Goal: Task Accomplishment & Management: Use online tool/utility

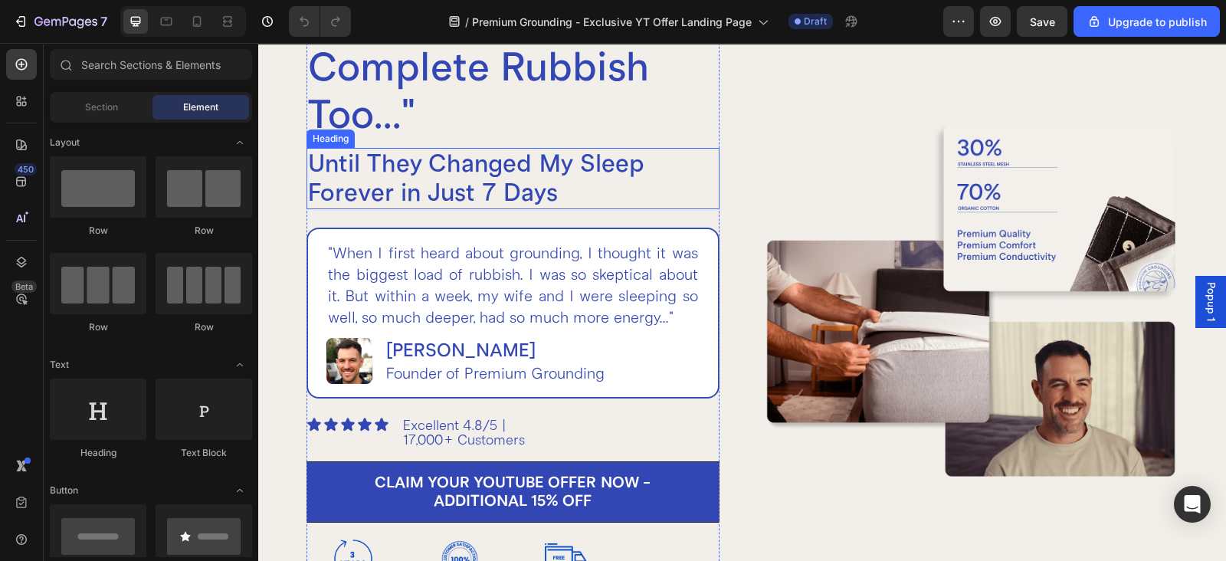
scroll to position [319, 0]
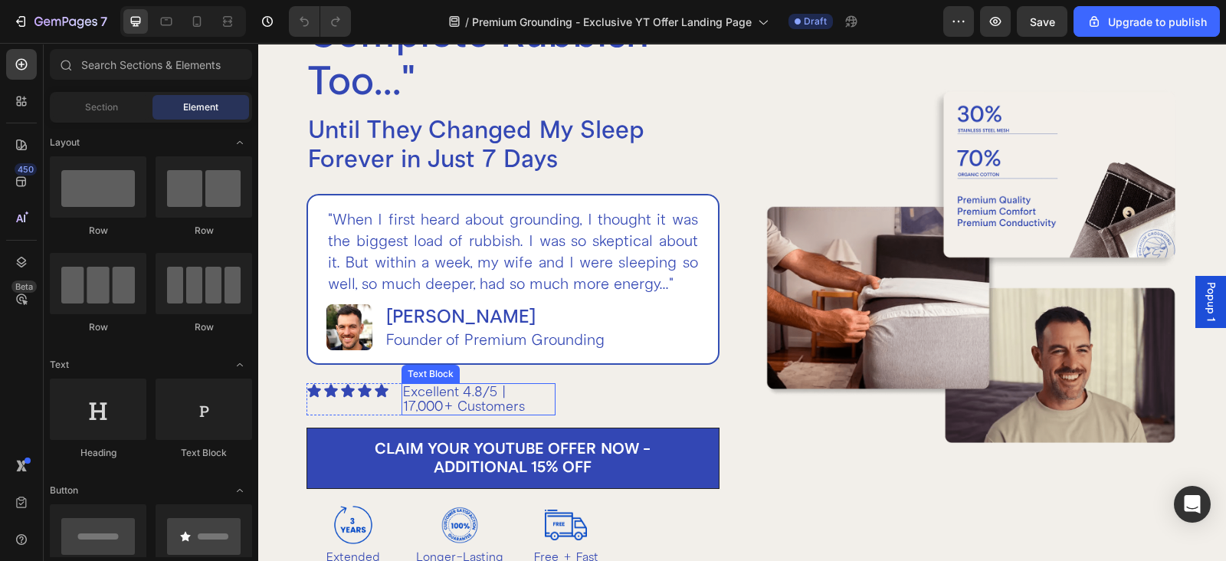
click at [450, 404] on p "Excellent 4.8/5 | 17,000+ Customers" at bounding box center [478, 399] width 151 height 29
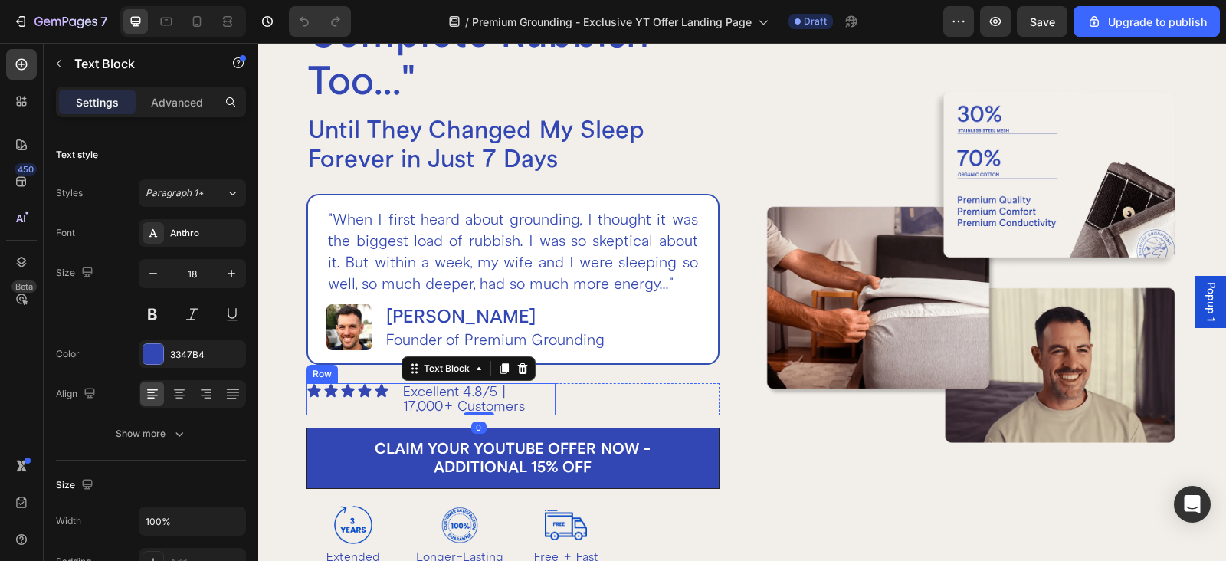
click at [396, 399] on div "Icon Icon Icon Icon Icon Icon List Excellent 4.8/5 | 17,000+ Customers Text Blo…" at bounding box center [431, 399] width 249 height 32
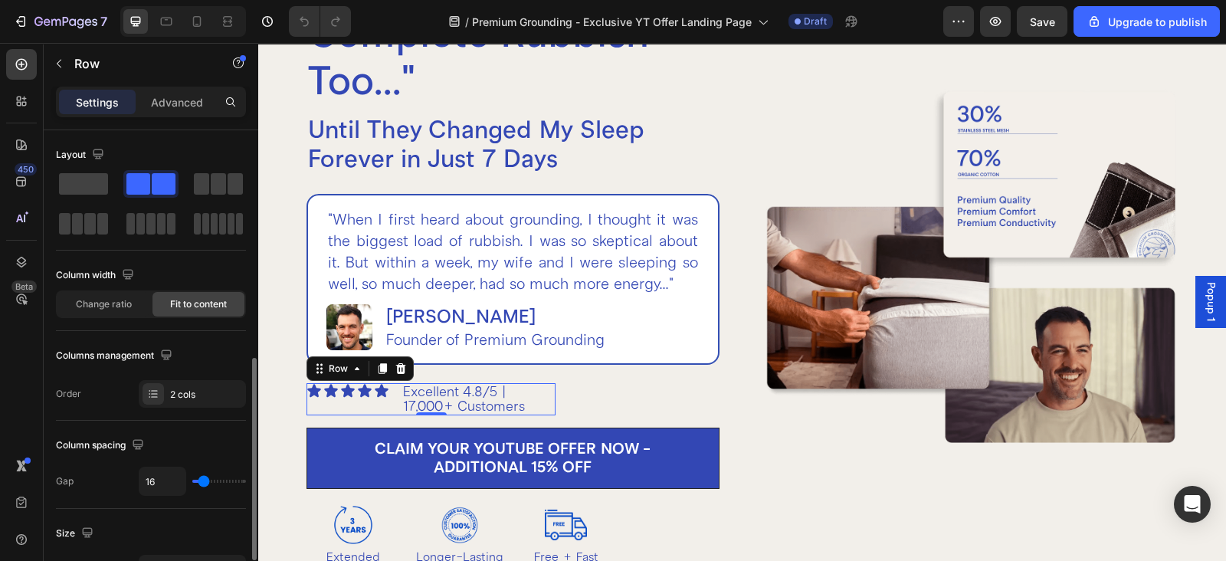
scroll to position [159, 0]
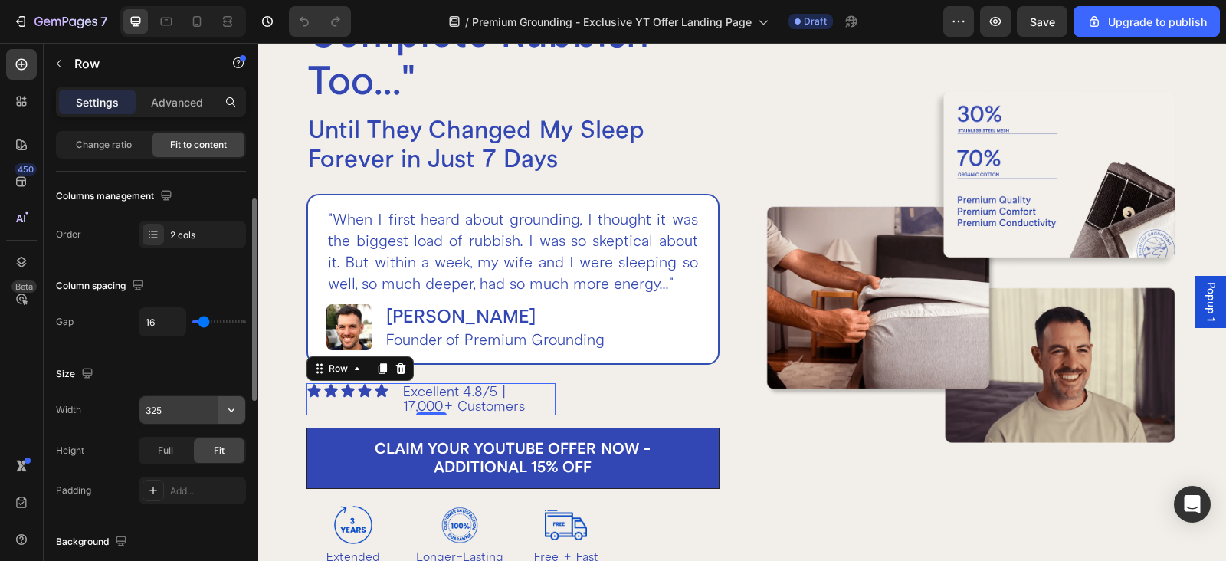
click at [241, 406] on button "button" at bounding box center [232, 410] width 28 height 28
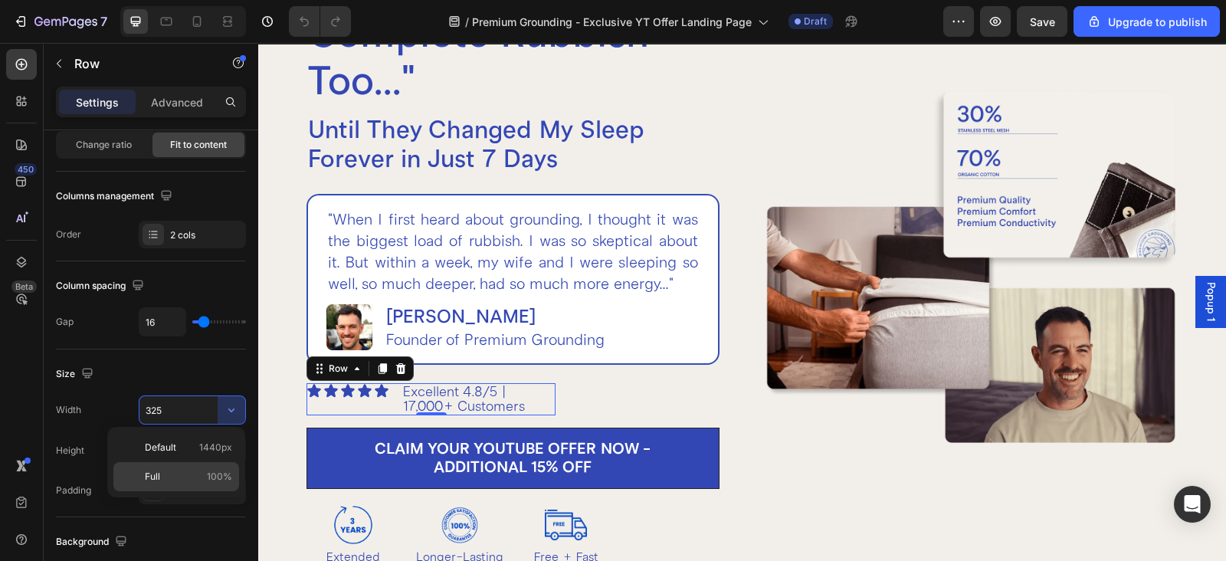
click at [153, 470] on span "Full" at bounding box center [152, 477] width 15 height 14
type input "100%"
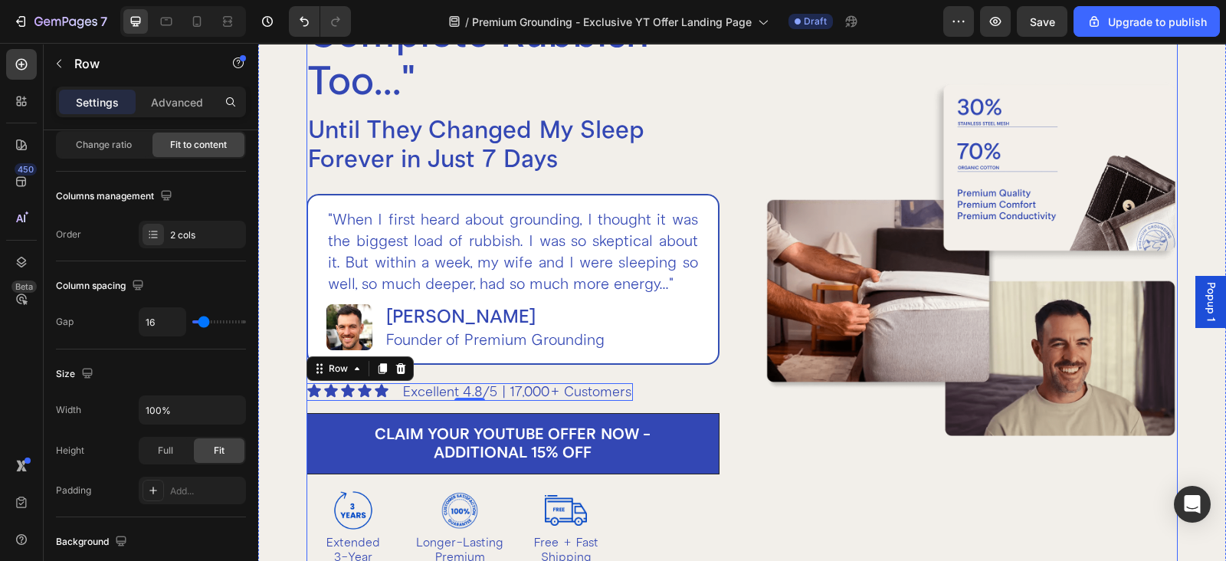
scroll to position [958, 0]
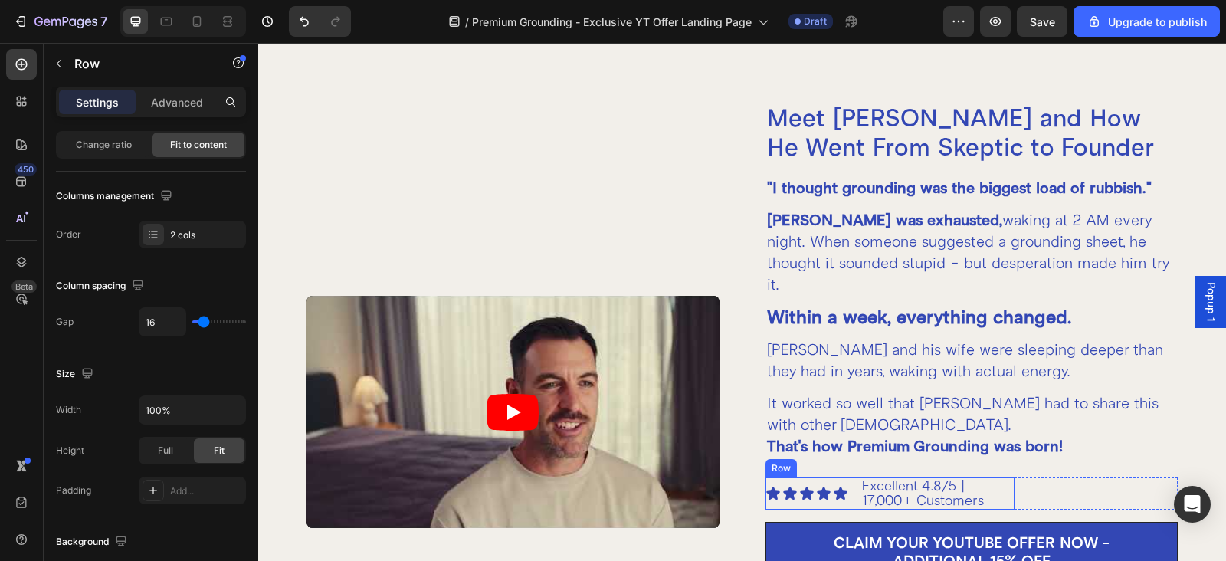
click at [846, 478] on div "Icon Icon Icon Icon Icon Icon List Excellent 4.8/5 | 17,000+ Customers Text Blo…" at bounding box center [890, 494] width 249 height 32
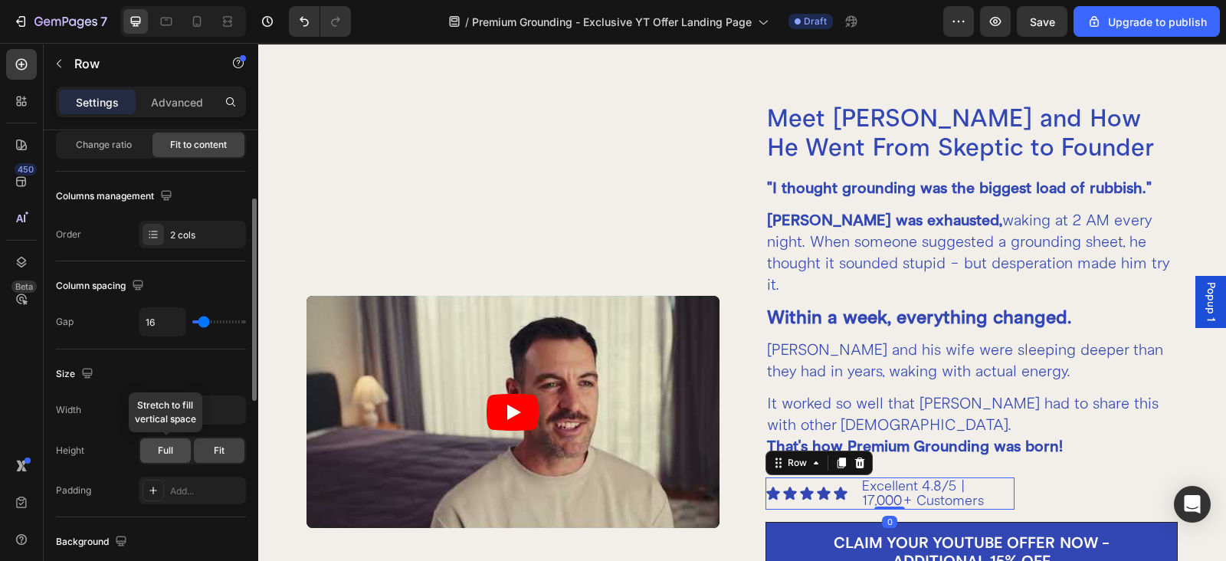
click at [148, 452] on div "Full" at bounding box center [165, 450] width 51 height 25
click at [219, 454] on span "Fit" at bounding box center [219, 451] width 11 height 14
click at [240, 407] on button "button" at bounding box center [232, 410] width 28 height 28
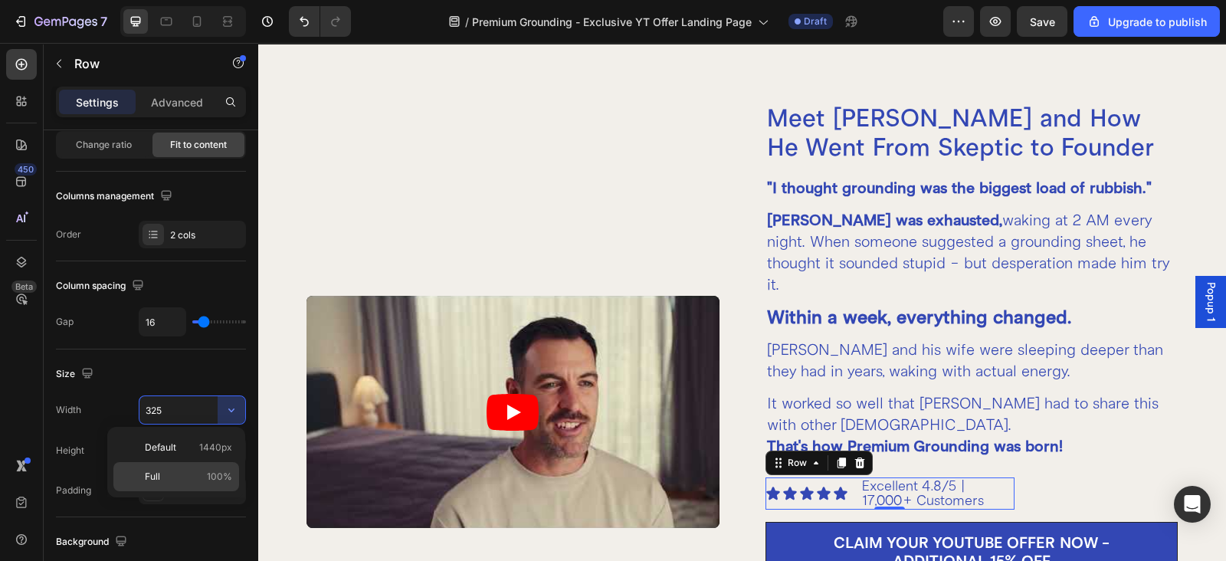
click at [192, 473] on p "Full 100%" at bounding box center [188, 477] width 87 height 14
type input "100%"
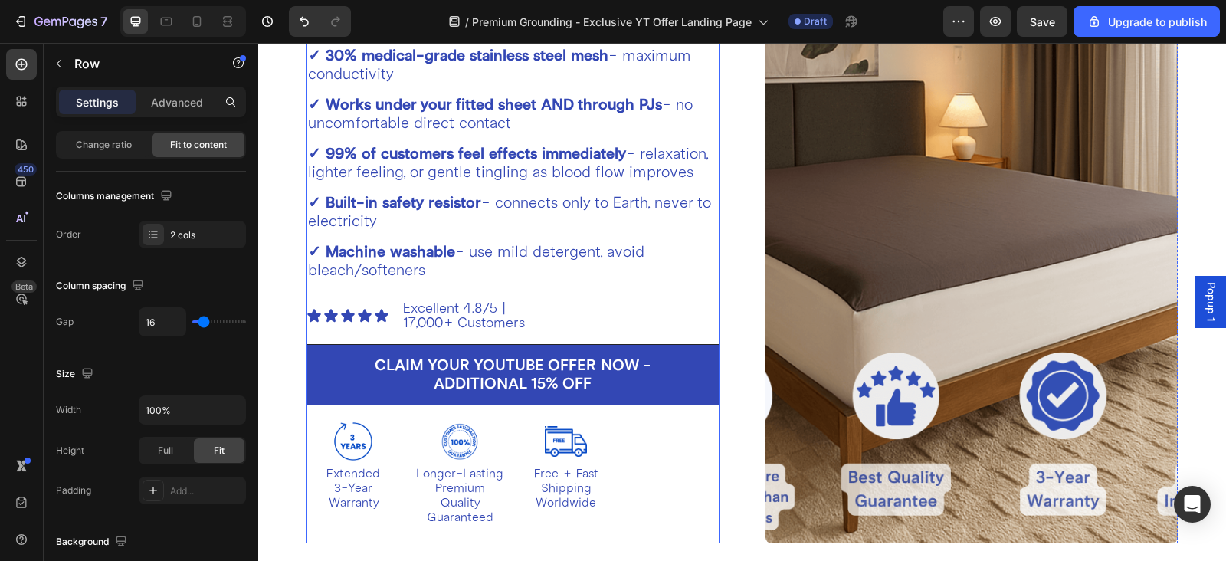
scroll to position [5429, 0]
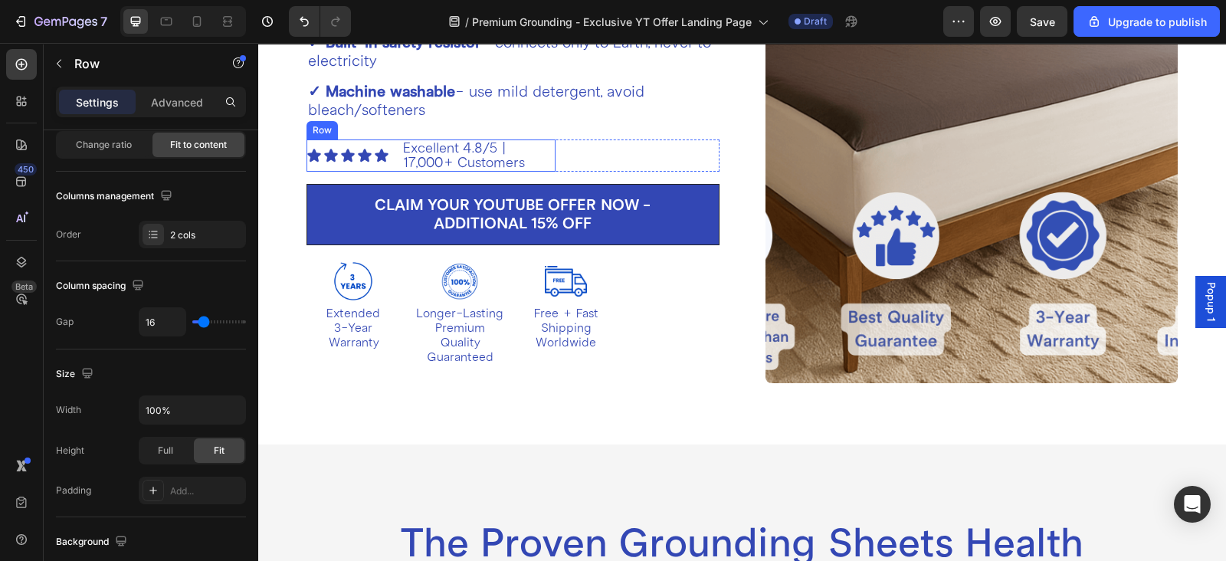
drag, startPoint x: 398, startPoint y: 176, endPoint x: 389, endPoint y: 188, distance: 15.3
click at [398, 172] on div "Icon Icon Icon Icon Icon Icon List Excellent 4.8/5 | 17,000+ Customers Text Blo…" at bounding box center [431, 156] width 249 height 32
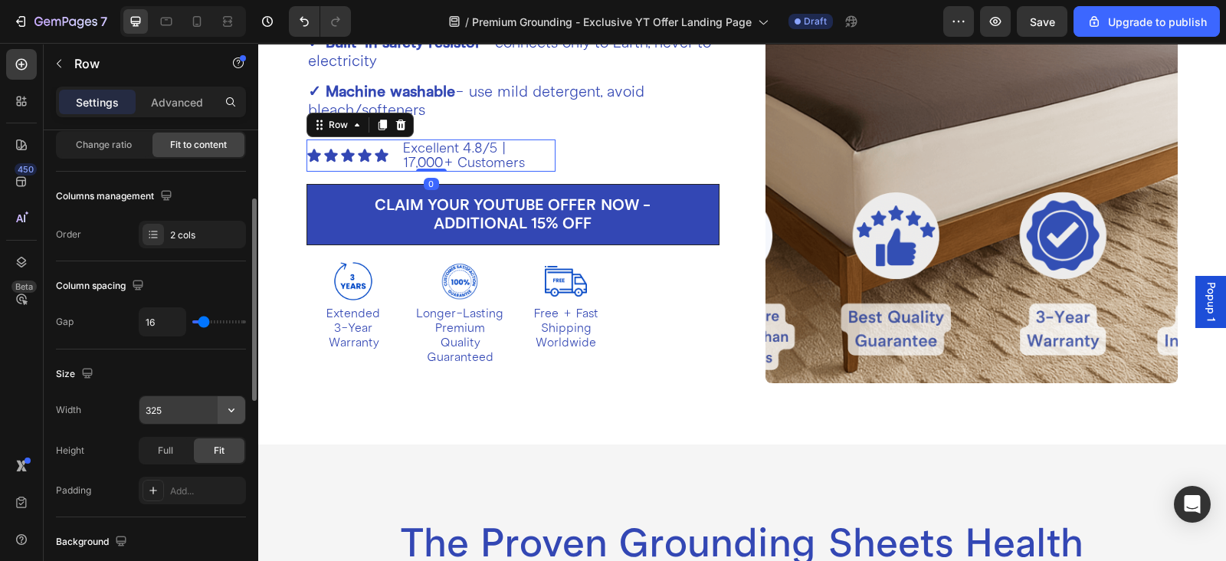
drag, startPoint x: 227, startPoint y: 418, endPoint x: 241, endPoint y: 400, distance: 22.4
click at [235, 409] on icon "button" at bounding box center [231, 409] width 15 height 15
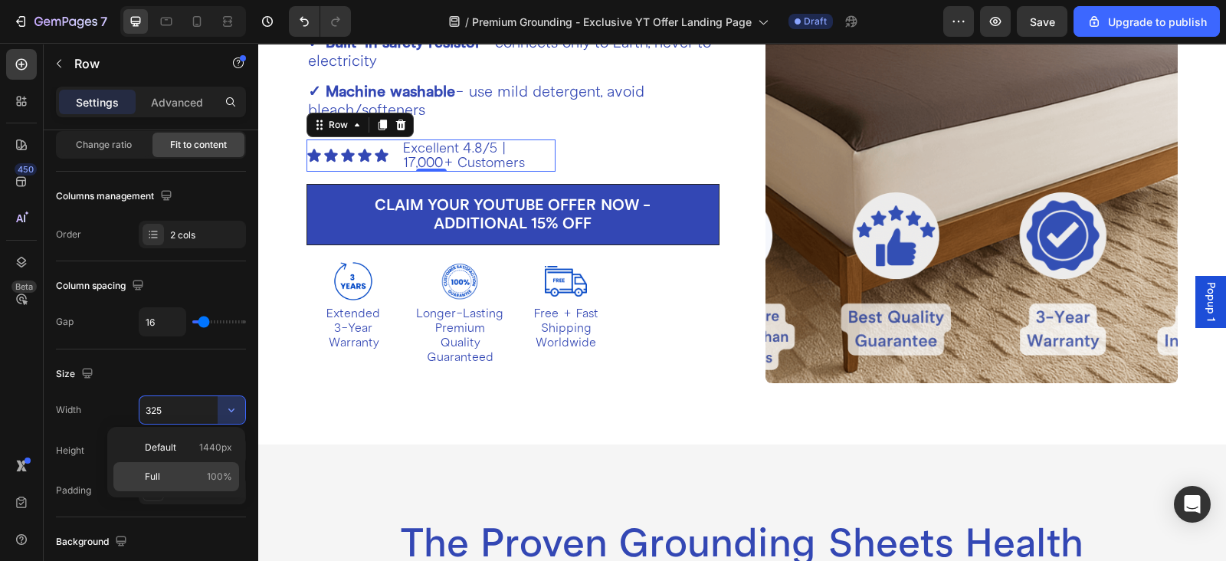
click at [182, 476] on p "Full 100%" at bounding box center [188, 477] width 87 height 14
type input "100%"
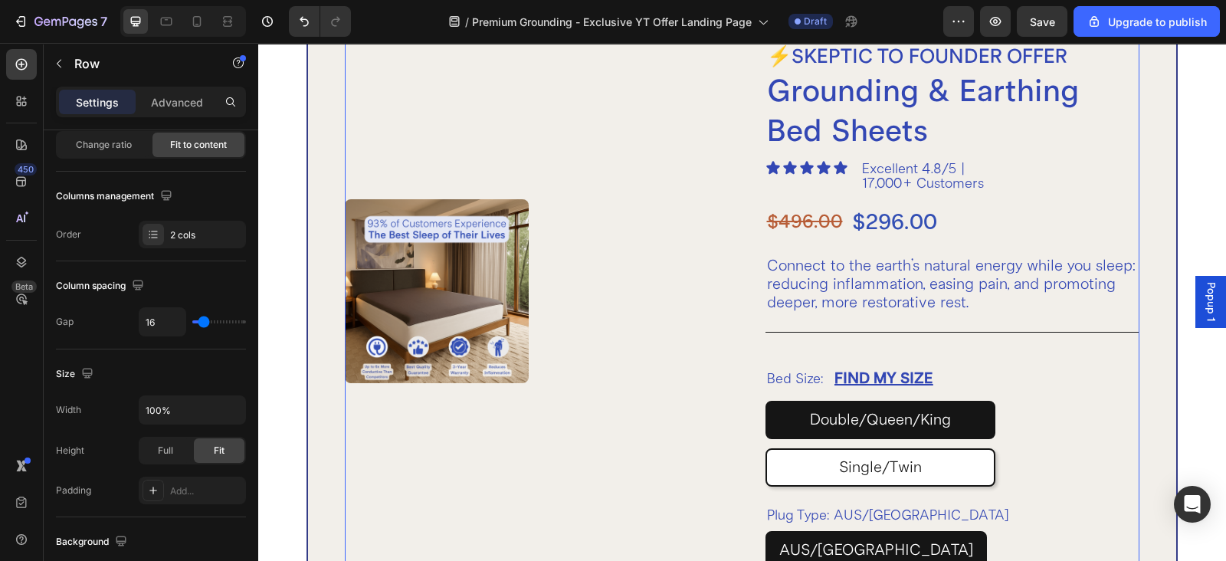
scroll to position [7186, 0]
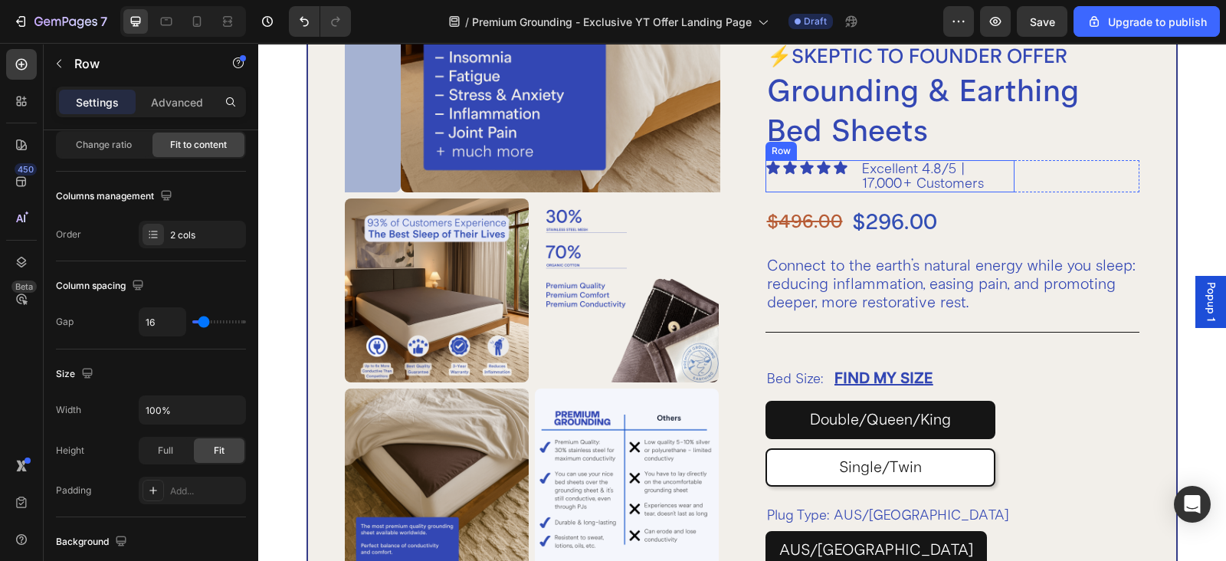
click at [841, 175] on div "Icon Icon Icon Icon Icon Icon List Excellent 4.8/5 | 17,000+ Customers Text Blo…" at bounding box center [890, 176] width 249 height 32
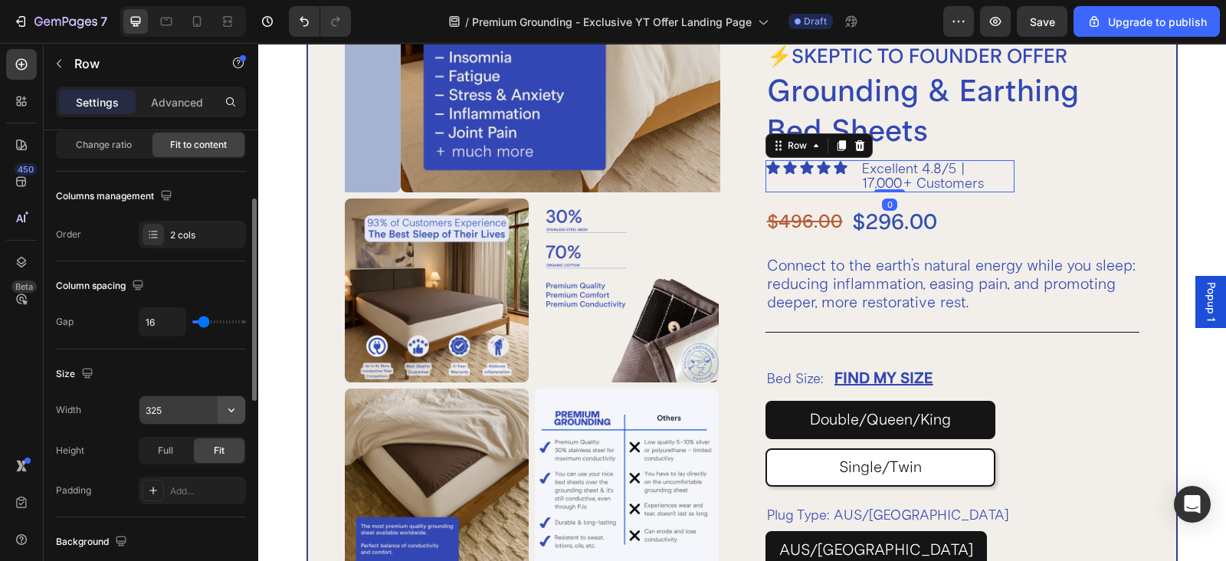
click at [233, 412] on icon "button" at bounding box center [231, 409] width 15 height 15
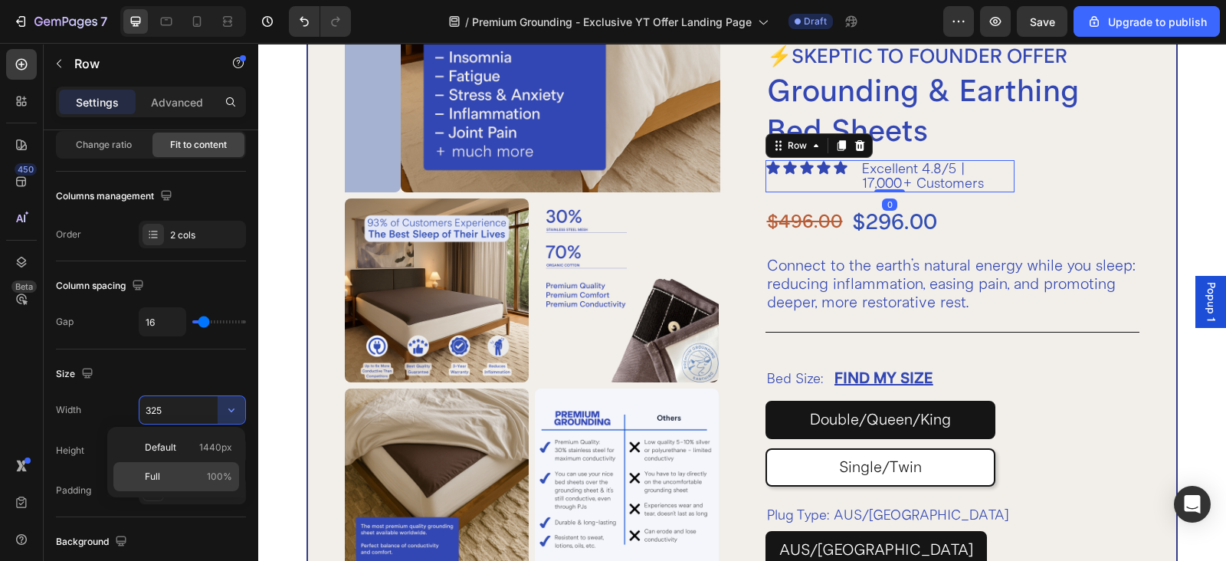
click at [153, 472] on span "Full" at bounding box center [152, 477] width 15 height 14
type input "100%"
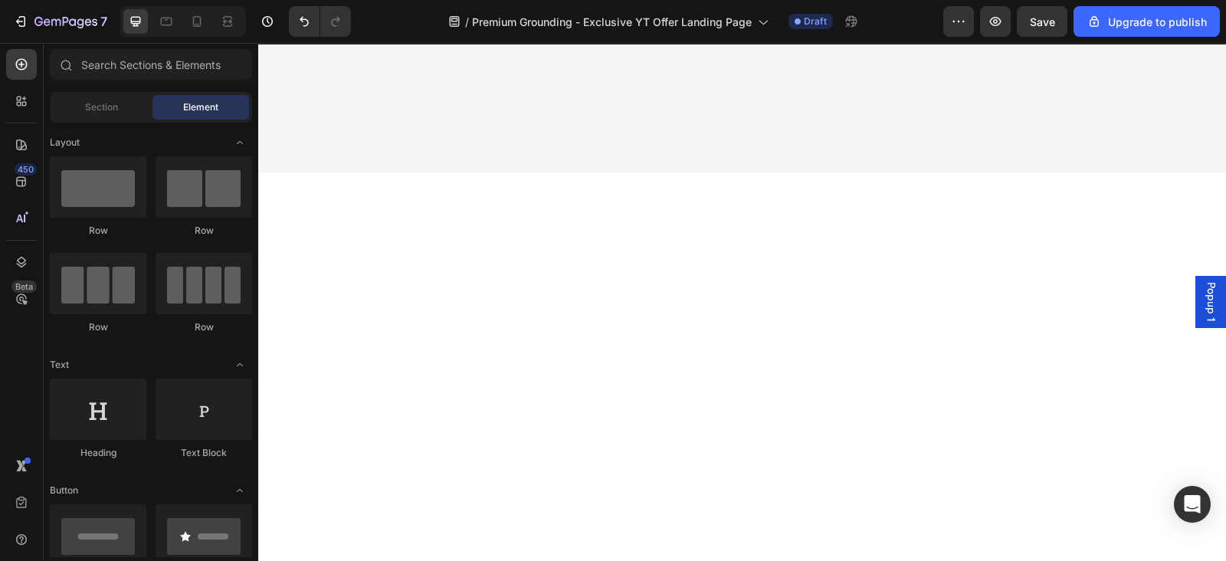
scroll to position [0, 0]
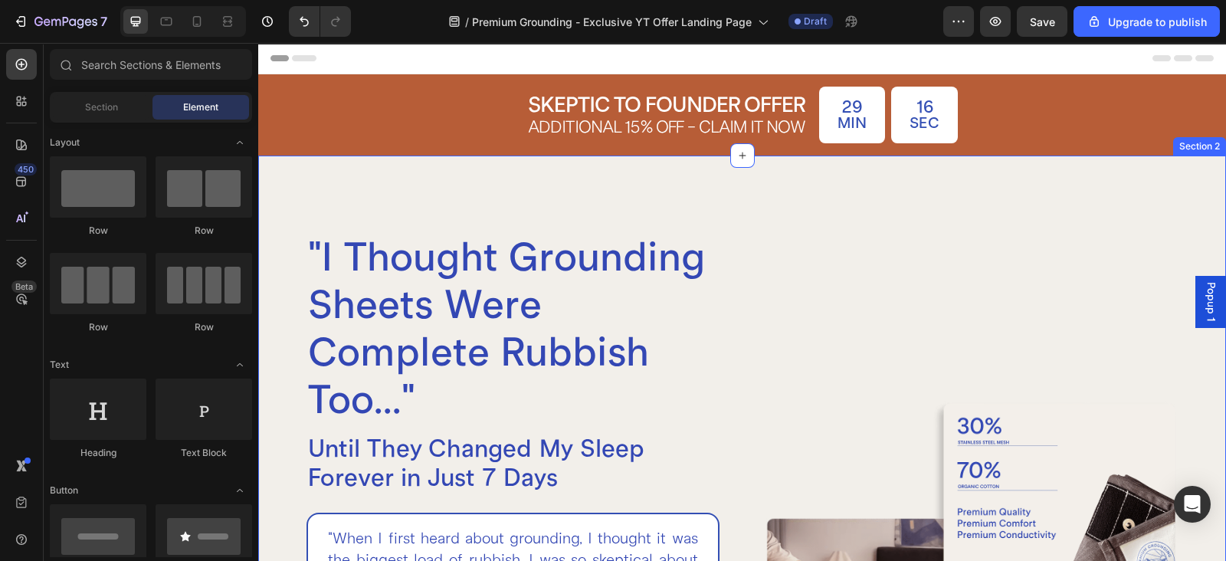
click at [798, 216] on div ""I Thought Grounding Sheets Were Complete Rubbish Too..." Heading Until They Ch…" at bounding box center [742, 570] width 968 height 829
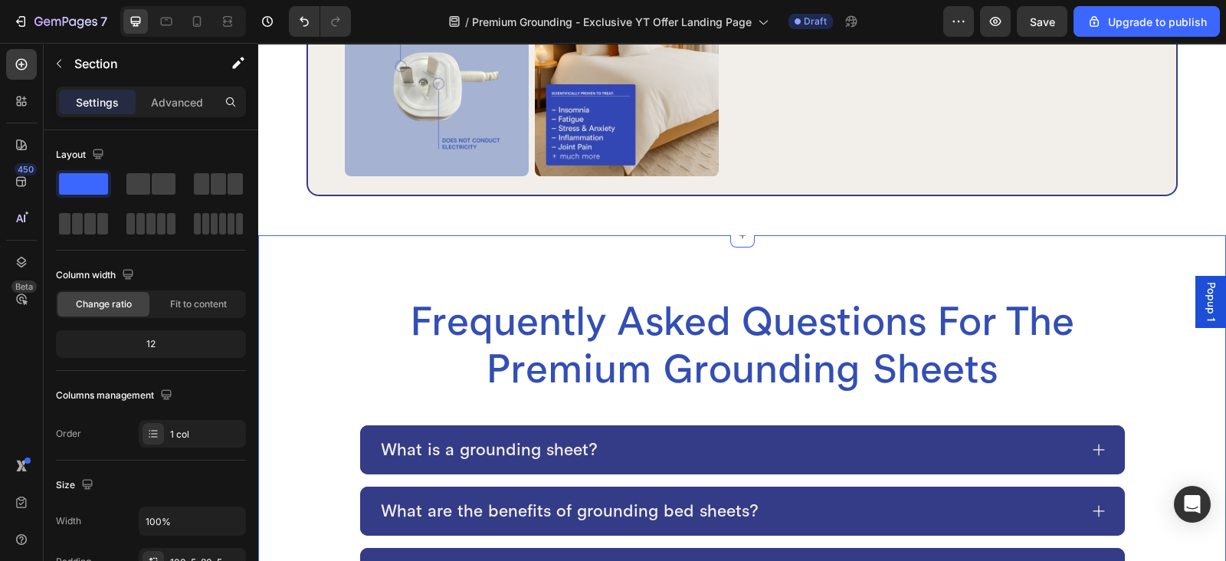
scroll to position [7984, 0]
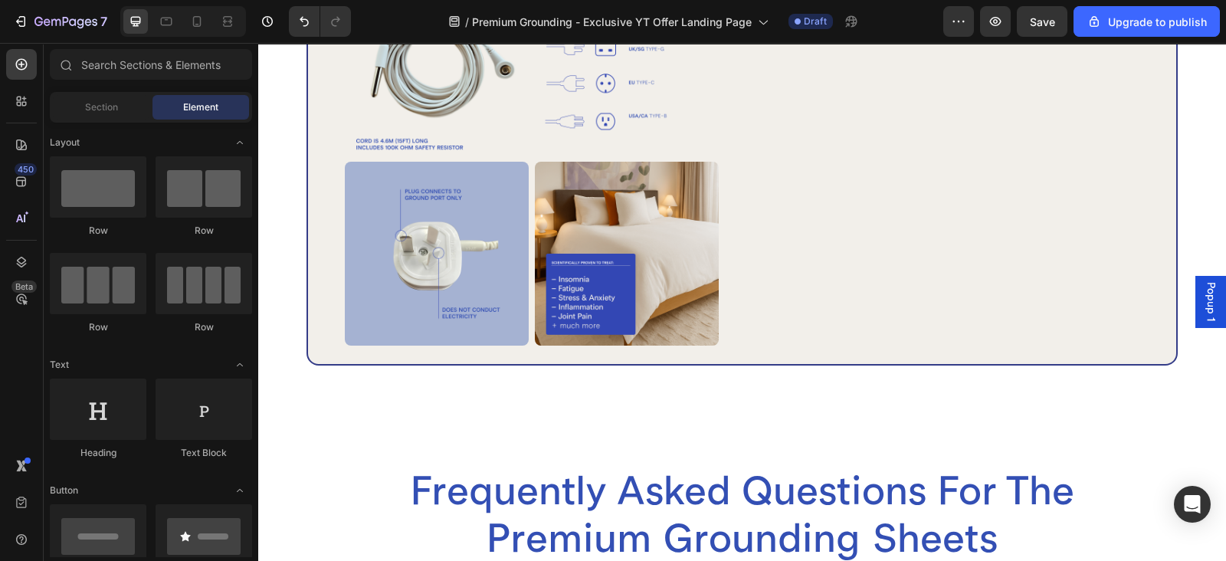
drag, startPoint x: 1226, startPoint y: 478, endPoint x: 1484, endPoint y: 49, distance: 500.3
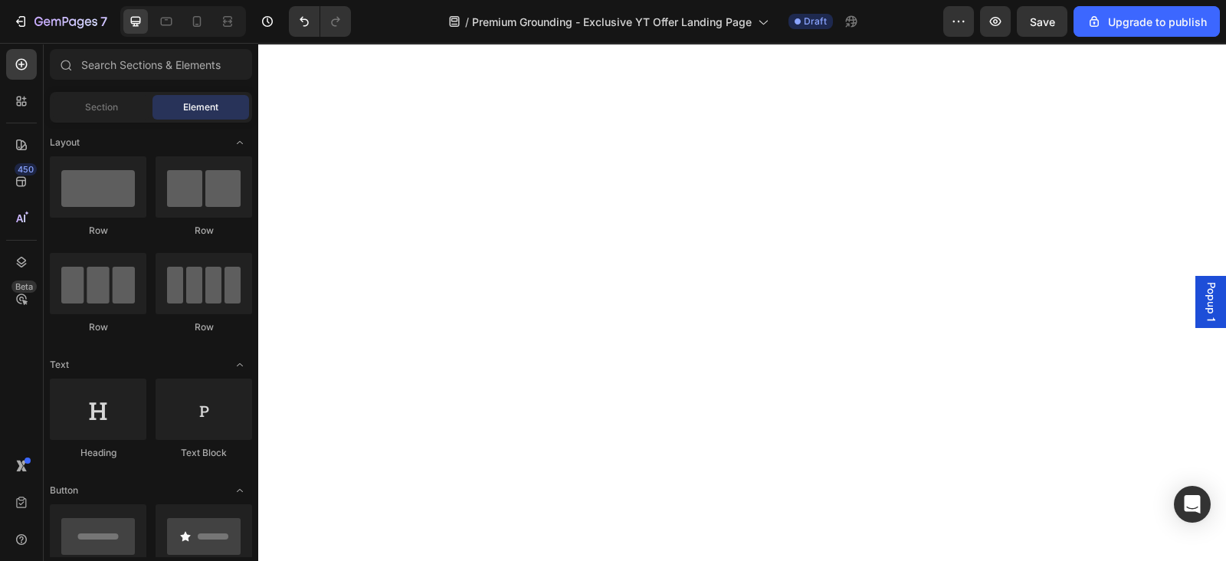
scroll to position [0, 0]
